Goal: Check status: Check status

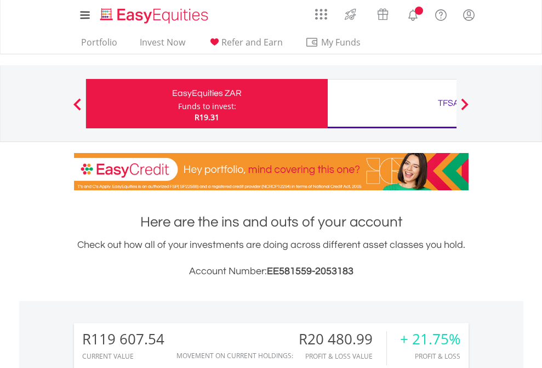
scroll to position [105, 172]
click at [178, 104] on div "Funds to invest:" at bounding box center [207, 106] width 58 height 11
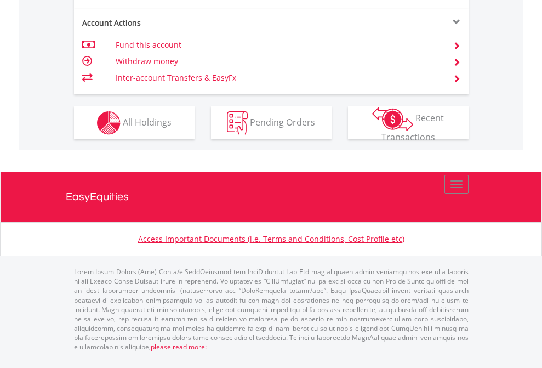
scroll to position [1116, 0]
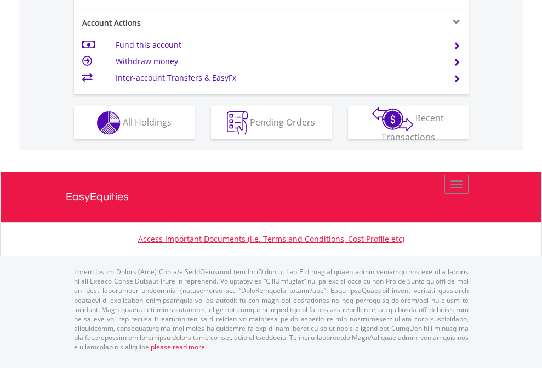
scroll to position [1116, 0]
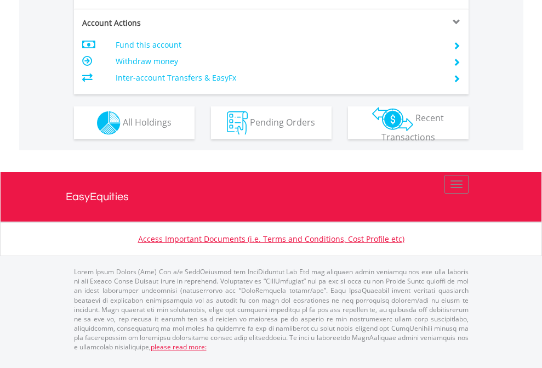
scroll to position [1050, 0]
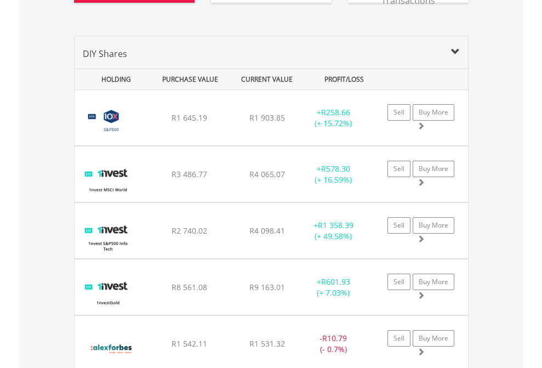
scroll to position [1306, 0]
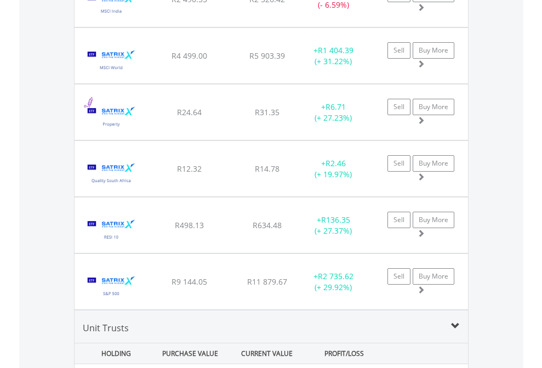
scroll to position [79, 0]
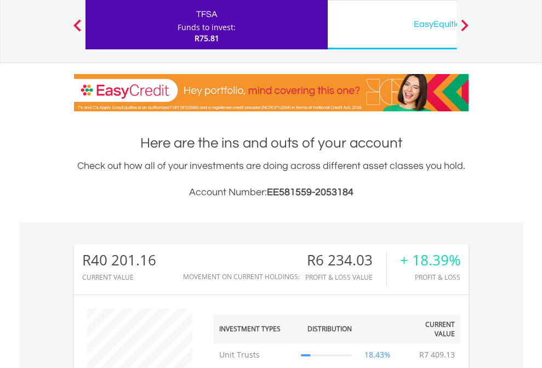
click at [392, 25] on div "EasyEquities USD" at bounding box center [448, 23] width 229 height 15
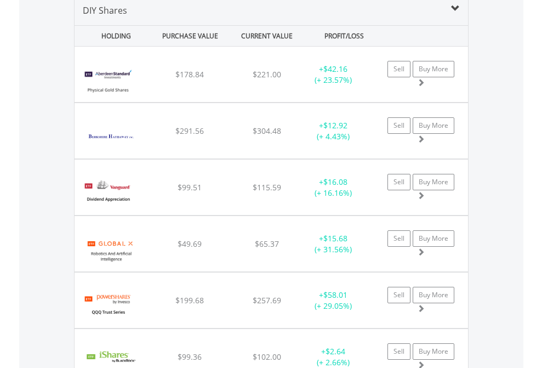
scroll to position [1059, 0]
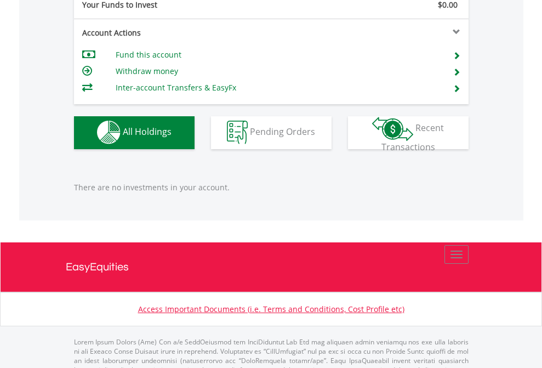
scroll to position [1085, 0]
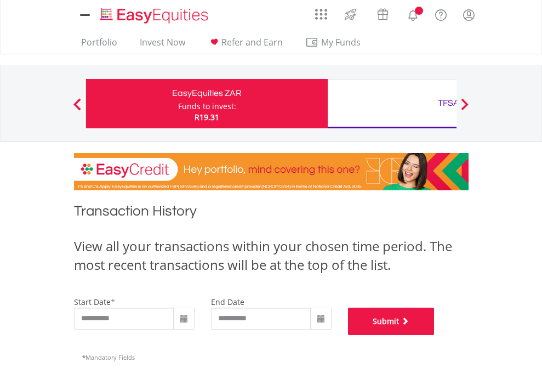
click at [435, 335] on button "Submit" at bounding box center [391, 320] width 87 height 27
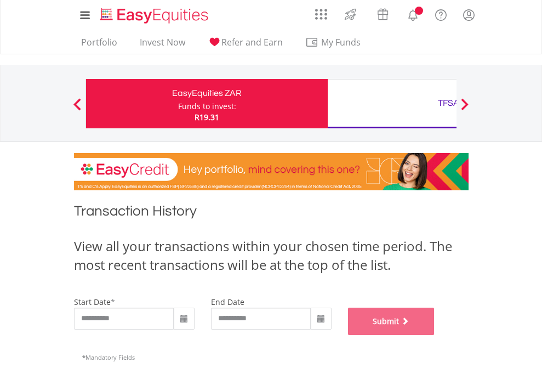
scroll to position [444, 0]
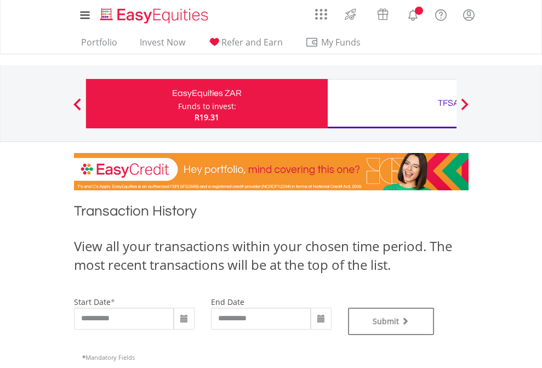
click at [392, 104] on div "TFSA" at bounding box center [448, 102] width 229 height 15
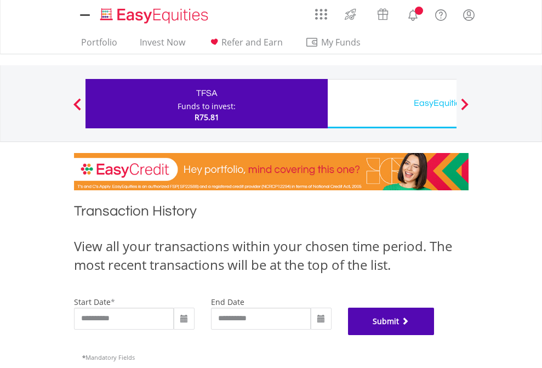
click at [435, 335] on button "Submit" at bounding box center [391, 320] width 87 height 27
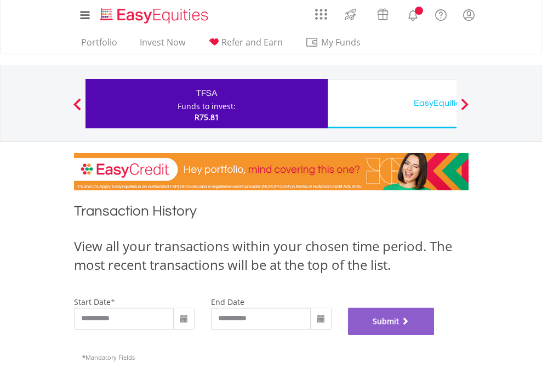
scroll to position [444, 0]
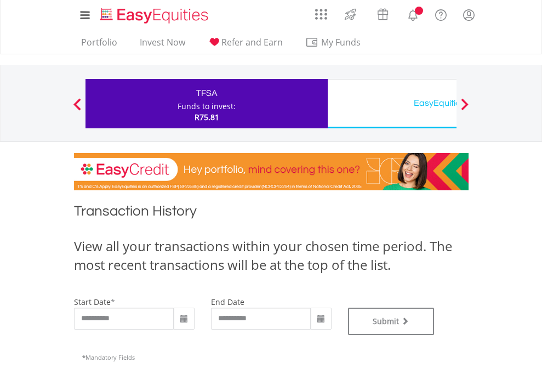
click at [392, 104] on div "EasyEquities USD" at bounding box center [448, 102] width 229 height 15
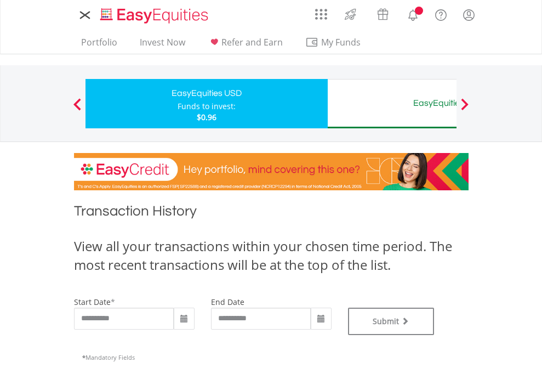
type input "**********"
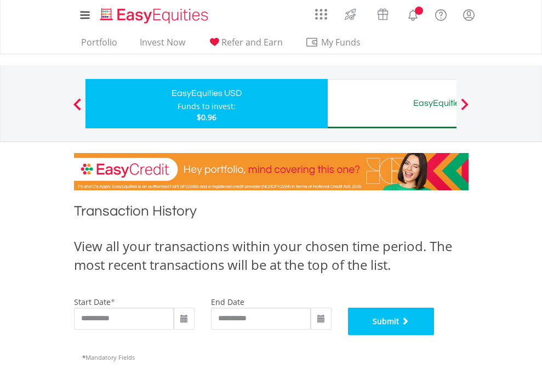
click at [435, 335] on button "Submit" at bounding box center [391, 320] width 87 height 27
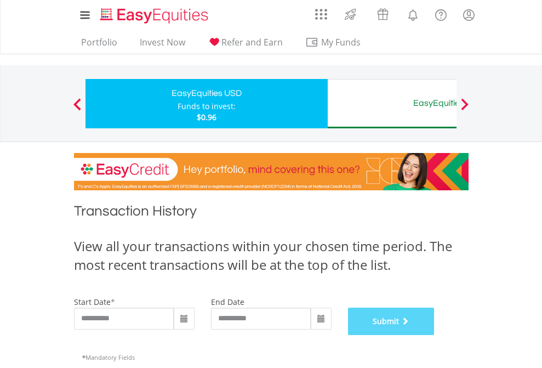
scroll to position [444, 0]
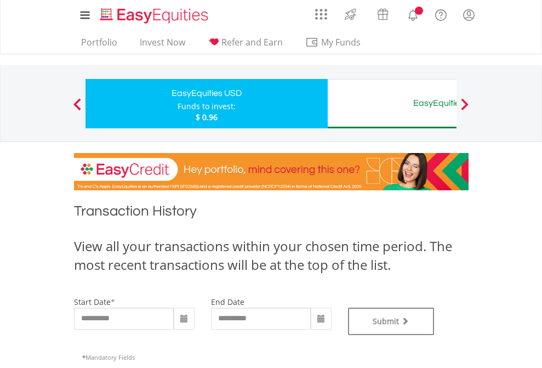
click at [392, 104] on div "EasyEquities AUD" at bounding box center [448, 102] width 229 height 15
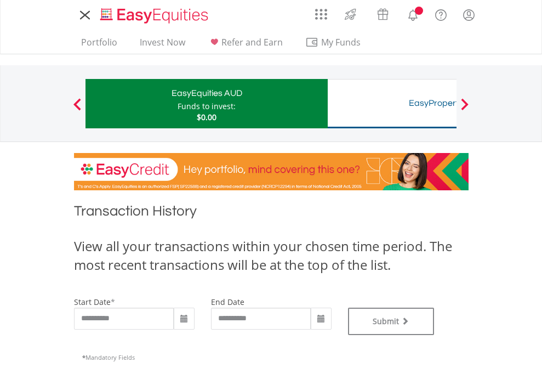
type input "**********"
